Goal: Check status

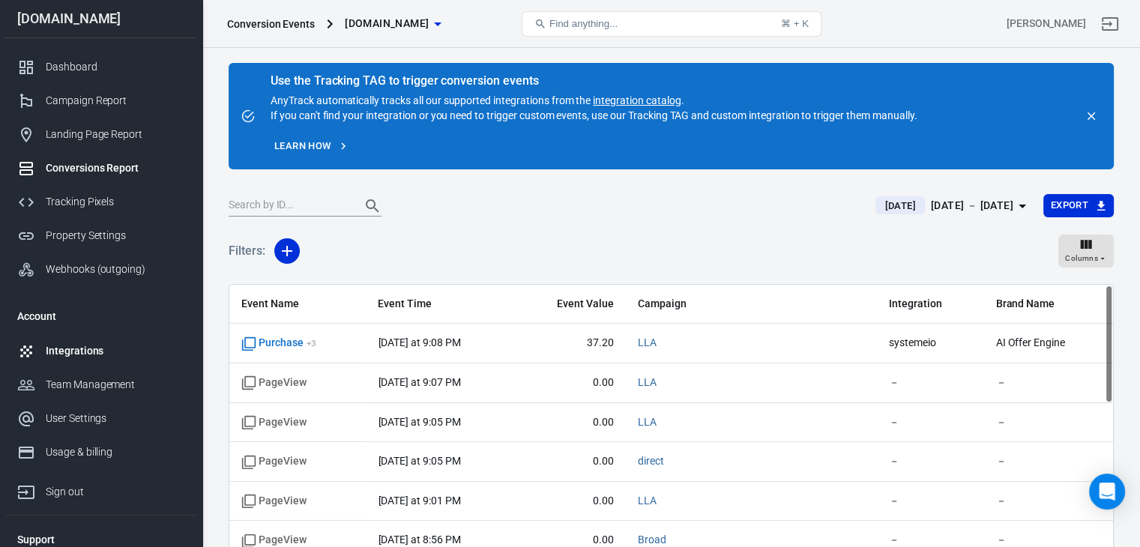
click at [76, 348] on div "Integrations" at bounding box center [115, 351] width 139 height 16
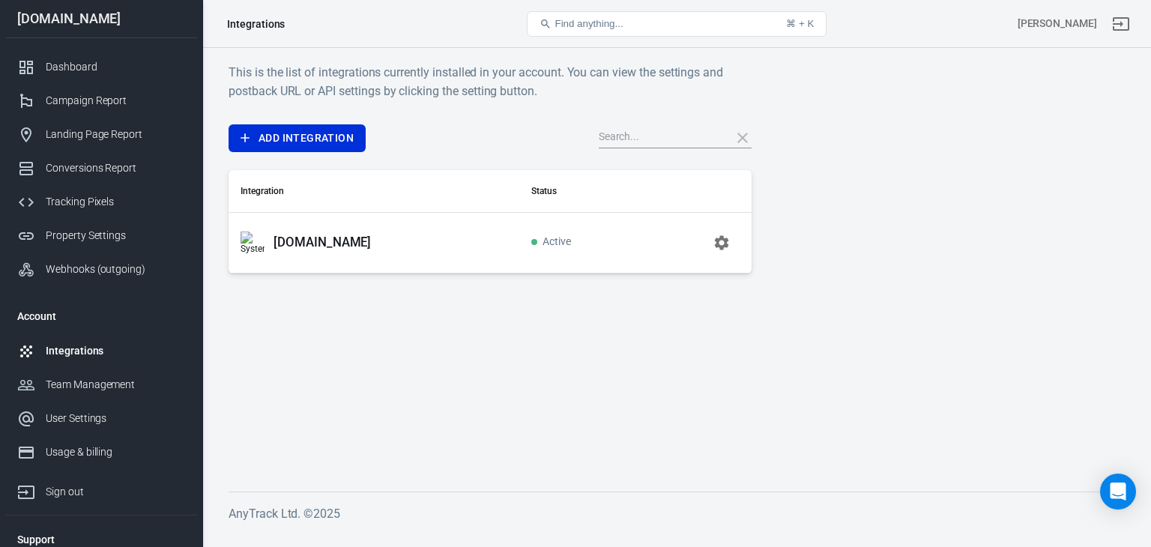
click at [289, 235] on p "[DOMAIN_NAME]" at bounding box center [322, 243] width 97 height 16
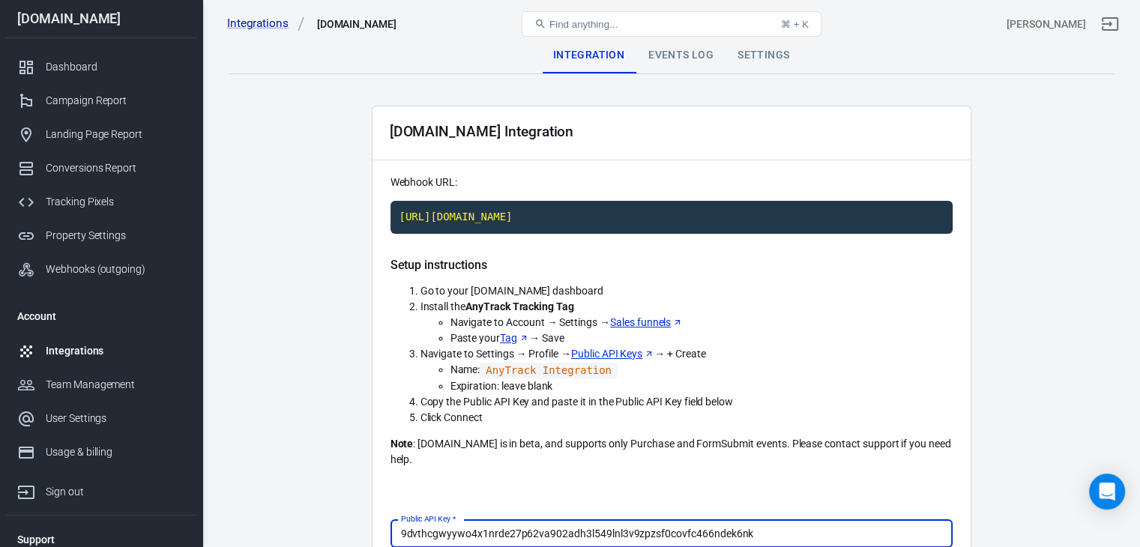
click at [663, 58] on div "Events Log" at bounding box center [680, 55] width 89 height 36
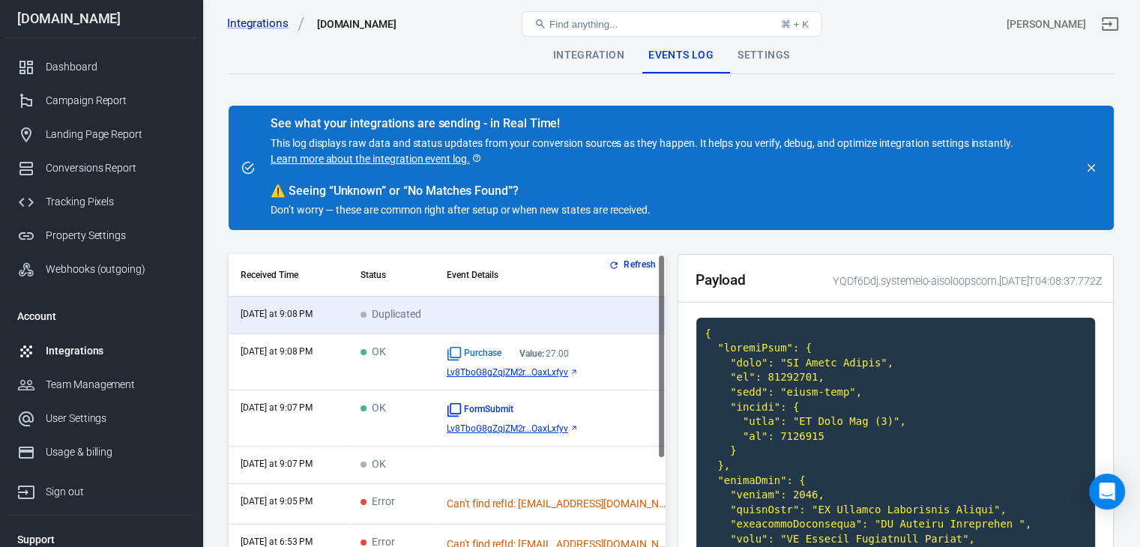
click at [371, 360] on td "OK" at bounding box center [392, 362] width 86 height 56
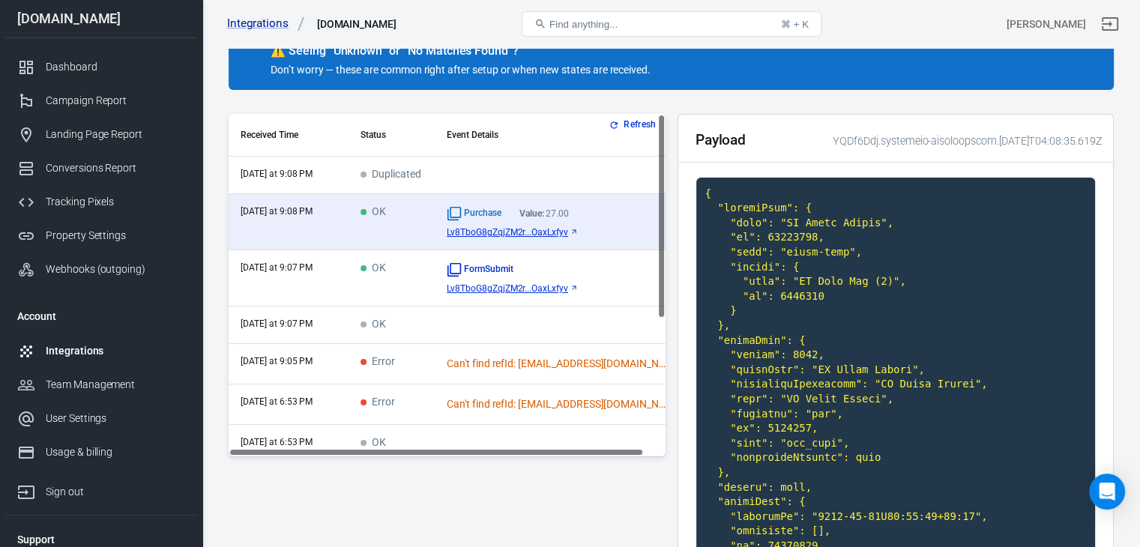
scroll to position [91, 0]
